Goal: Information Seeking & Learning: Learn about a topic

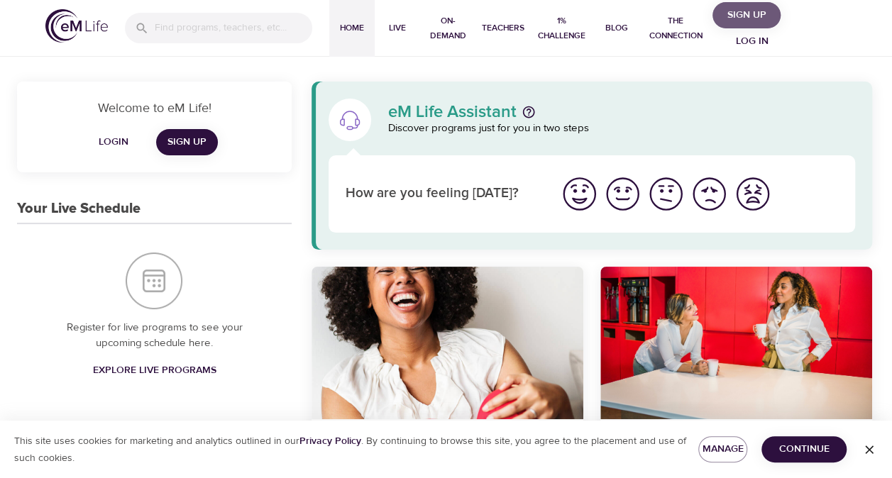
click at [758, 22] on span "Sign Up" at bounding box center [746, 15] width 57 height 18
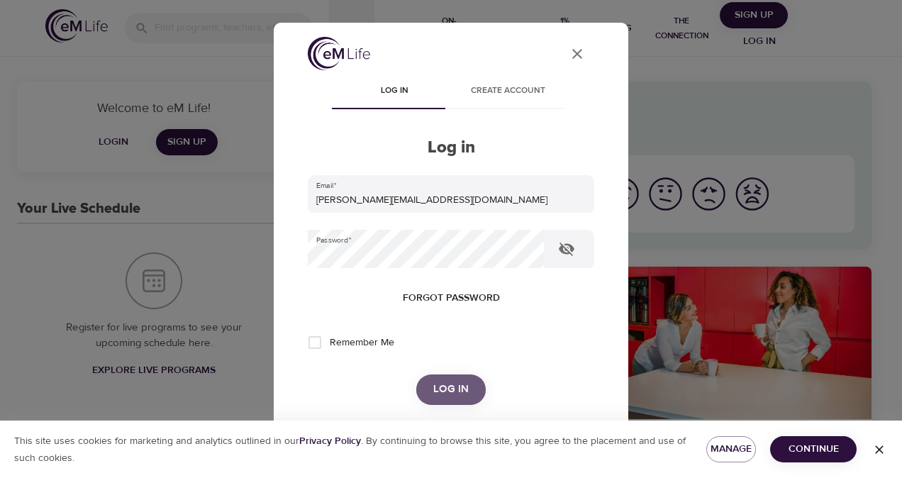
click at [438, 384] on span "Log in" at bounding box center [450, 389] width 35 height 18
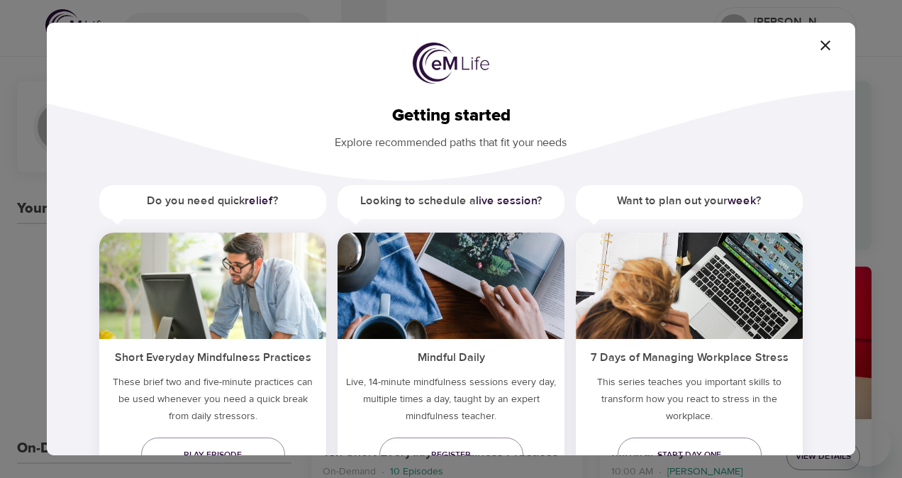
click at [826, 39] on icon "button" at bounding box center [825, 45] width 17 height 17
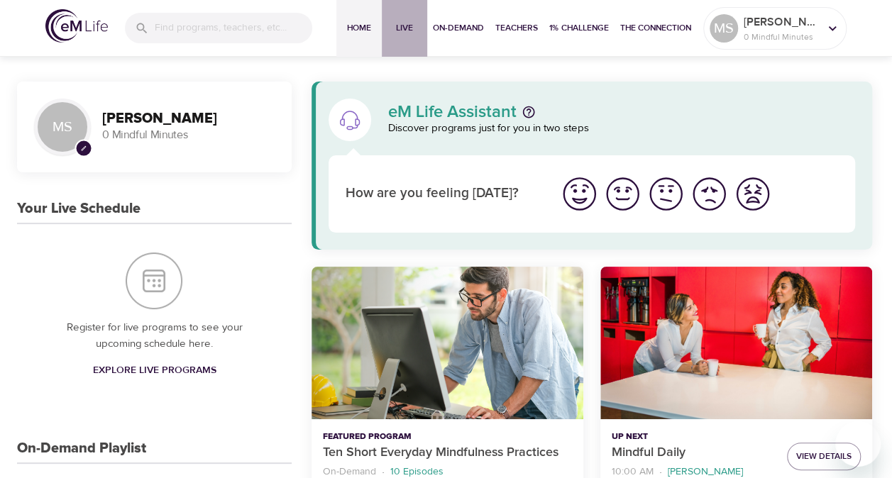
click at [411, 35] on span "Live" at bounding box center [404, 28] width 34 height 15
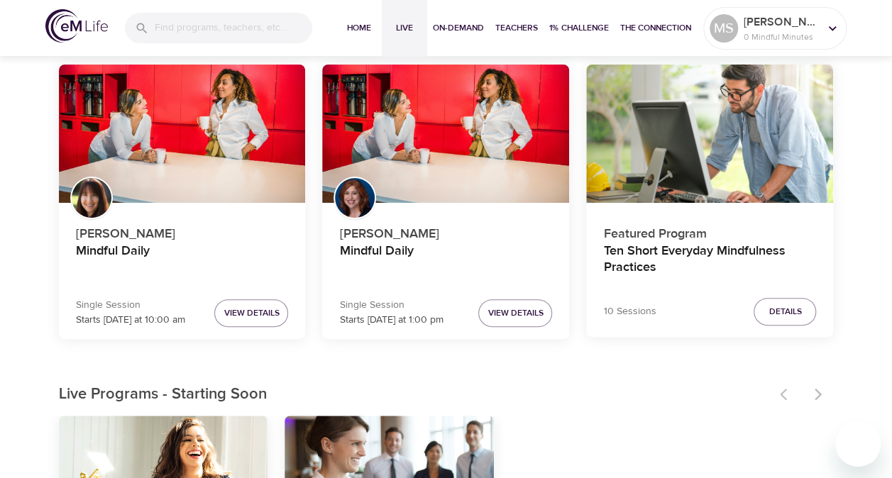
scroll to position [142, 0]
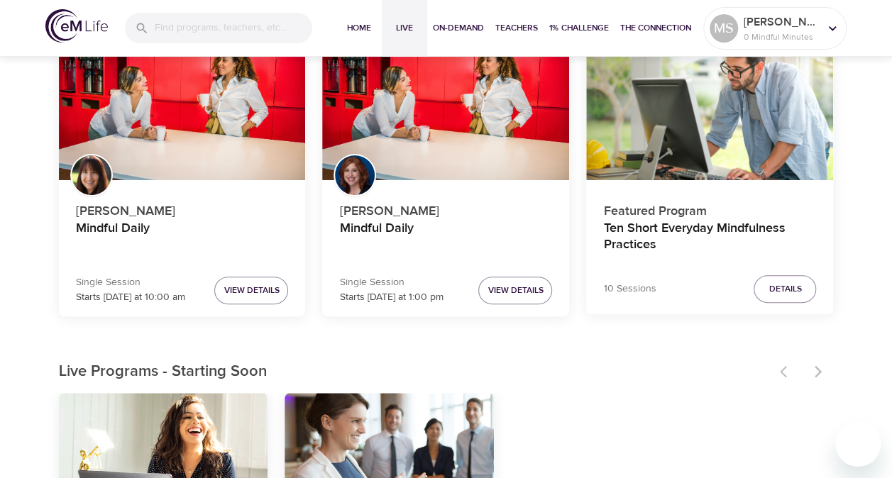
click at [813, 370] on div at bounding box center [802, 371] width 62 height 31
